Goal: Task Accomplishment & Management: Complete application form

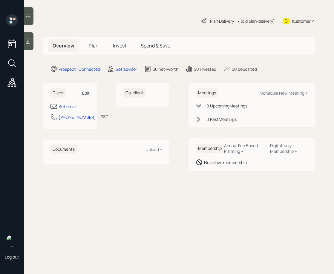
click at [85, 93] on div "Edit" at bounding box center [85, 93] width 7 height 6
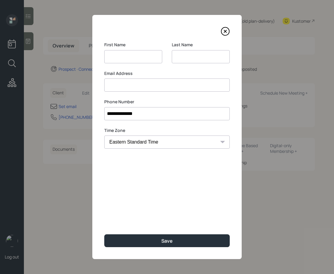
click at [126, 59] on input at bounding box center [133, 56] width 58 height 13
type input "[PERSON_NAME]"
type input "Cole"
click at [112, 80] on input at bounding box center [167, 85] width 126 height 13
click at [116, 81] on input at bounding box center [167, 85] width 126 height 13
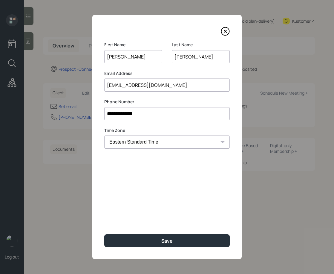
type input "tiffany19841961@gmail.com"
click at [104, 235] on button "Save" at bounding box center [167, 241] width 126 height 13
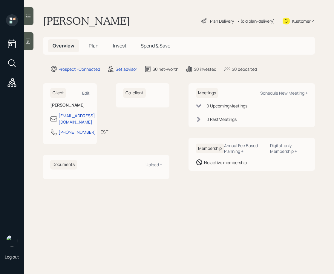
click at [94, 49] on span "Plan" at bounding box center [94, 45] width 10 height 7
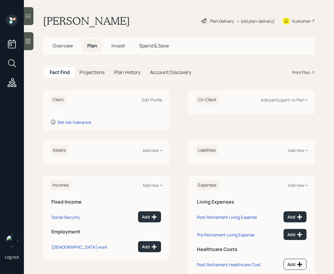
click at [160, 72] on h5 "Account Discovery" at bounding box center [170, 73] width 41 height 6
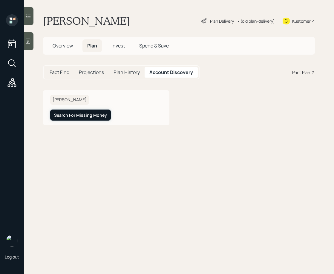
click at [84, 114] on div "Search For Missing Money" at bounding box center [80, 115] width 53 height 6
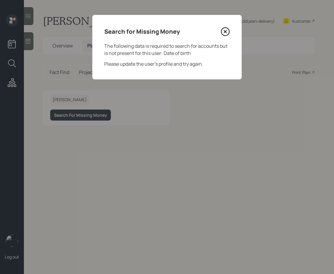
click at [226, 29] on icon at bounding box center [225, 31] width 9 height 9
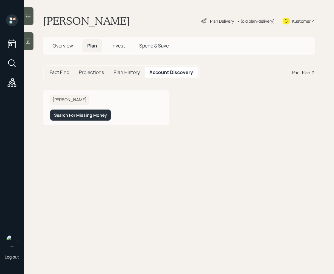
click at [56, 48] on span "Overview" at bounding box center [63, 45] width 20 height 7
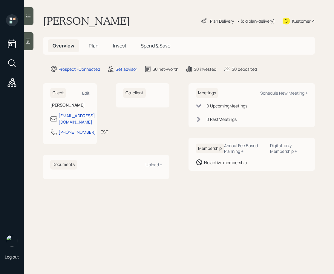
click at [258, 20] on div "• (old plan-delivery)" at bounding box center [256, 21] width 38 height 6
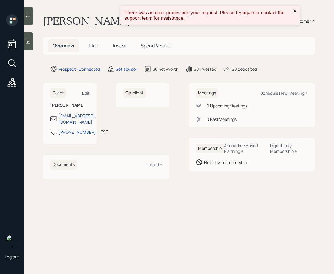
click at [294, 11] on icon "close" at bounding box center [295, 10] width 3 height 3
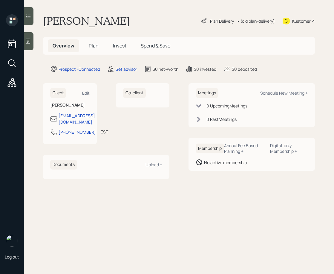
click at [217, 19] on div "Plan Delivery" at bounding box center [222, 21] width 24 height 6
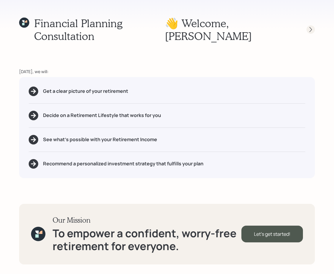
click at [310, 27] on icon at bounding box center [311, 30] width 6 height 6
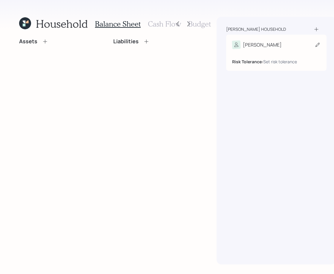
click at [260, 49] on div "Risk Tolerance: Set risk tolerance" at bounding box center [276, 57] width 88 height 16
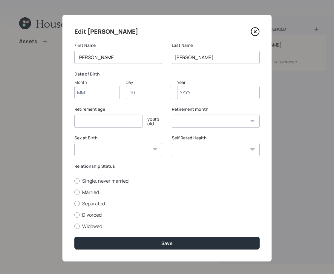
click at [81, 98] on input "Month" at bounding box center [96, 92] width 45 height 13
type input "12"
type input "14"
type input "1961"
select select "12"
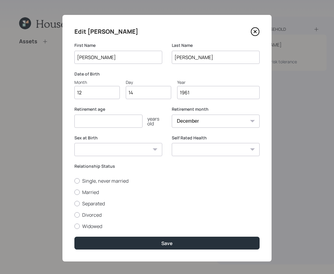
type input "1961"
click at [96, 120] on input "number" at bounding box center [108, 121] width 68 height 13
type input "62"
click at [74, 237] on button "Save" at bounding box center [166, 243] width 185 height 13
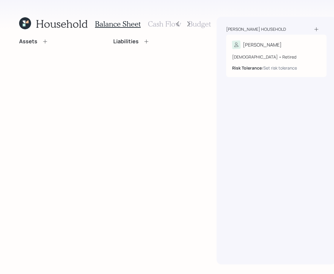
click at [18, 19] on div "Household Balance Sheet Cash Flow Budget Assets Liabilities Cole household Davi…" at bounding box center [167, 137] width 334 height 274
click at [26, 24] on icon at bounding box center [25, 23] width 12 height 12
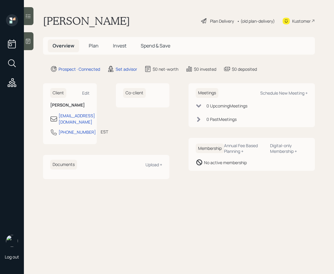
click at [91, 46] on span "Plan" at bounding box center [94, 45] width 10 height 7
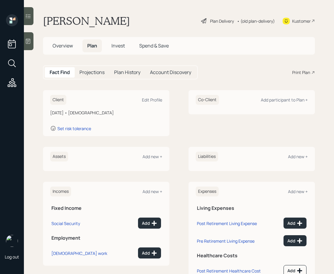
click at [169, 70] on h5 "Account Discovery" at bounding box center [170, 73] width 41 height 6
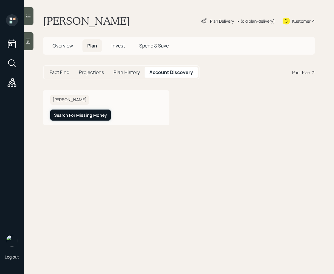
click at [99, 115] on div "Search For Missing Money" at bounding box center [80, 115] width 53 height 6
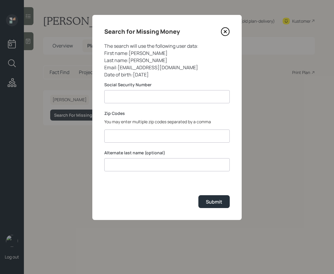
click at [128, 95] on input at bounding box center [167, 96] width 126 height 13
type input "**********"
click at [137, 140] on input at bounding box center [167, 136] width 126 height 13
click at [147, 118] on div "Zip Codes You may enter multiple zip codes separated by a comma 21047," at bounding box center [167, 127] width 126 height 33
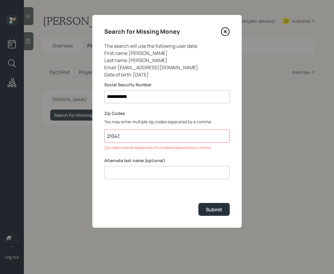
click at [137, 135] on input "21047," at bounding box center [167, 136] width 126 height 13
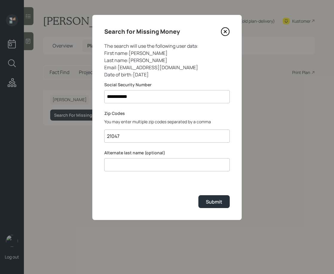
type input "21047"
click at [140, 123] on p "You may enter multiple zip codes separated by a comma" at bounding box center [167, 122] width 126 height 6
click at [212, 206] on button "Submit" at bounding box center [213, 201] width 31 height 13
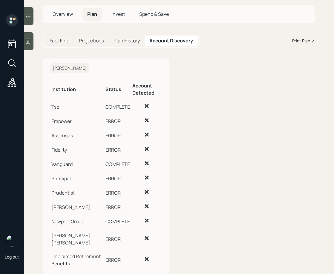
scroll to position [40, 0]
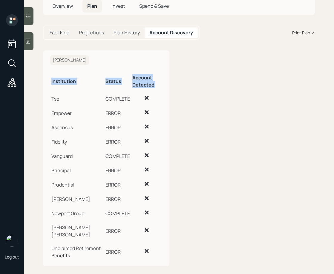
drag, startPoint x: 52, startPoint y: 99, endPoint x: 148, endPoint y: 247, distance: 176.9
click at [148, 247] on tbody "Tsp COMPLETE Empower ERROR Ascensus ERROR Fidelity ERROR Vanguard COMPLETE Prin…" at bounding box center [106, 176] width 112 height 171
click at [135, 249] on td at bounding box center [146, 251] width 31 height 21
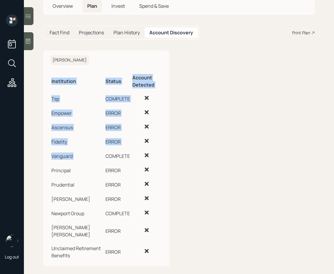
drag, startPoint x: 135, startPoint y: 249, endPoint x: 100, endPoint y: 152, distance: 102.9
click at [100, 152] on tbody "Tsp COMPLETE Empower ERROR Ascensus ERROR Fidelity ERROR Vanguard COMPLETE Prin…" at bounding box center [106, 176] width 112 height 171
